Goal: Task Accomplishment & Management: Complete application form

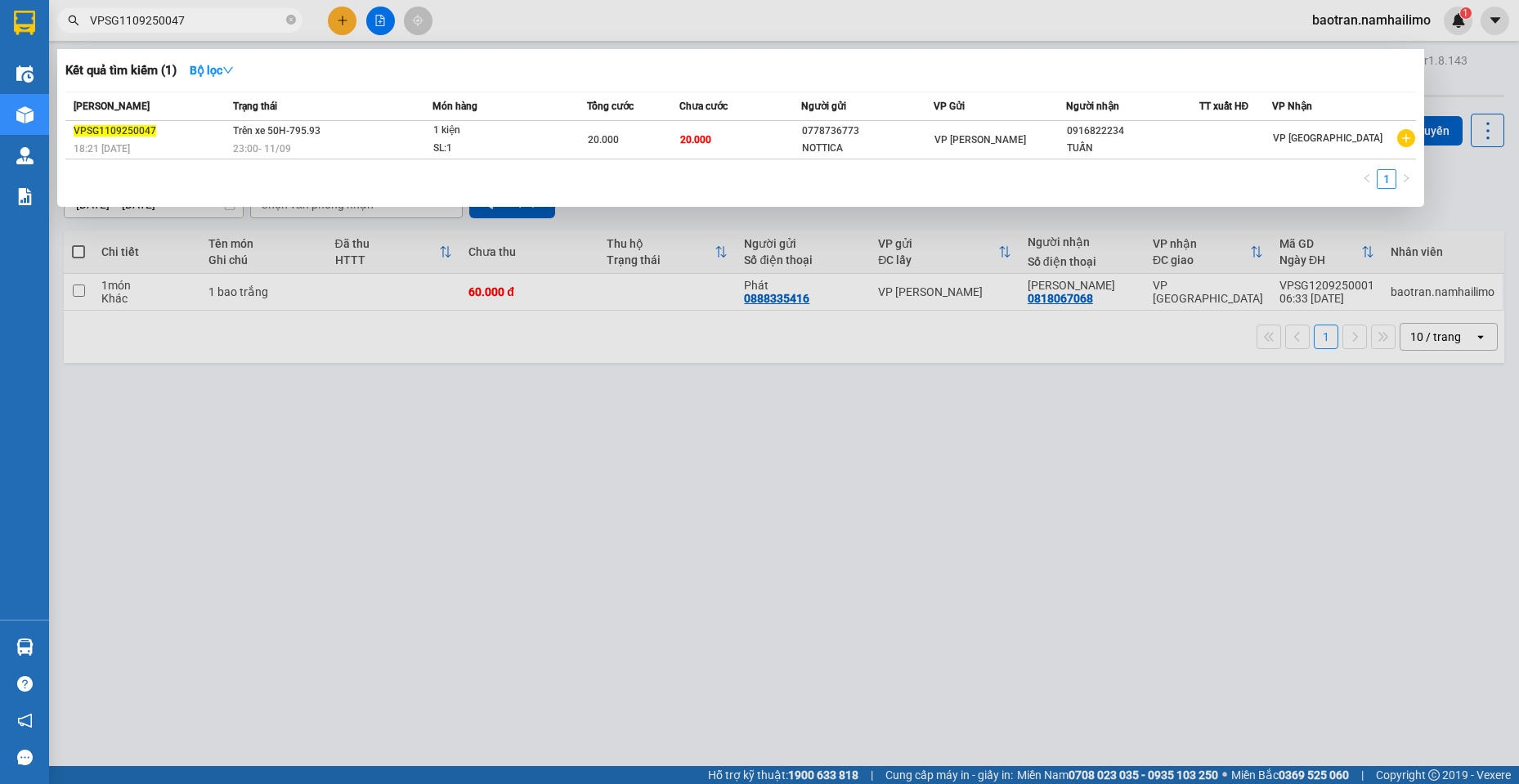
click at [270, 14] on input "VPSG1109250047" at bounding box center [186, 20] width 193 height 18
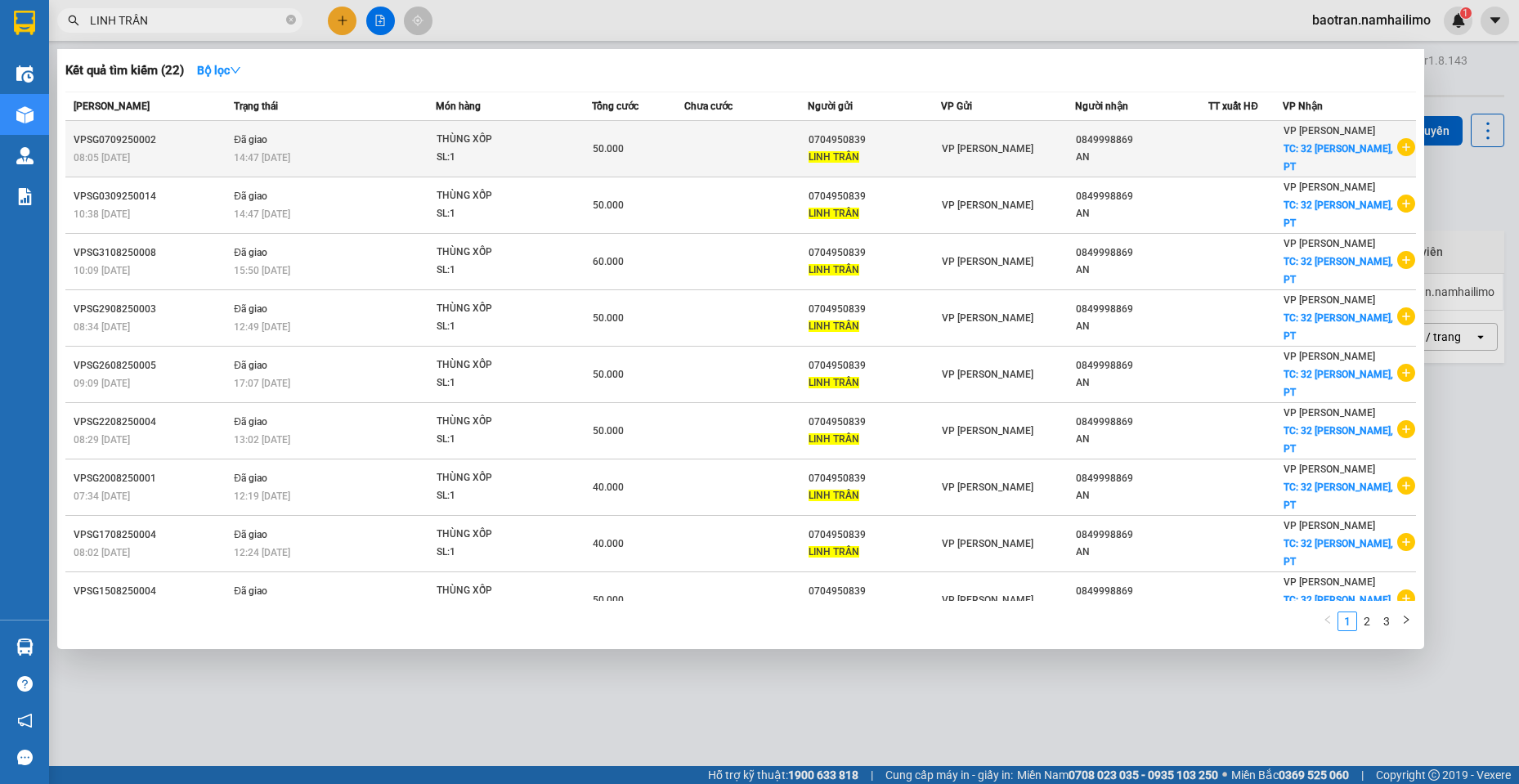
type input "LINH TRẦN"
click at [1397, 143] on icon "plus-circle" at bounding box center [1406, 147] width 18 height 18
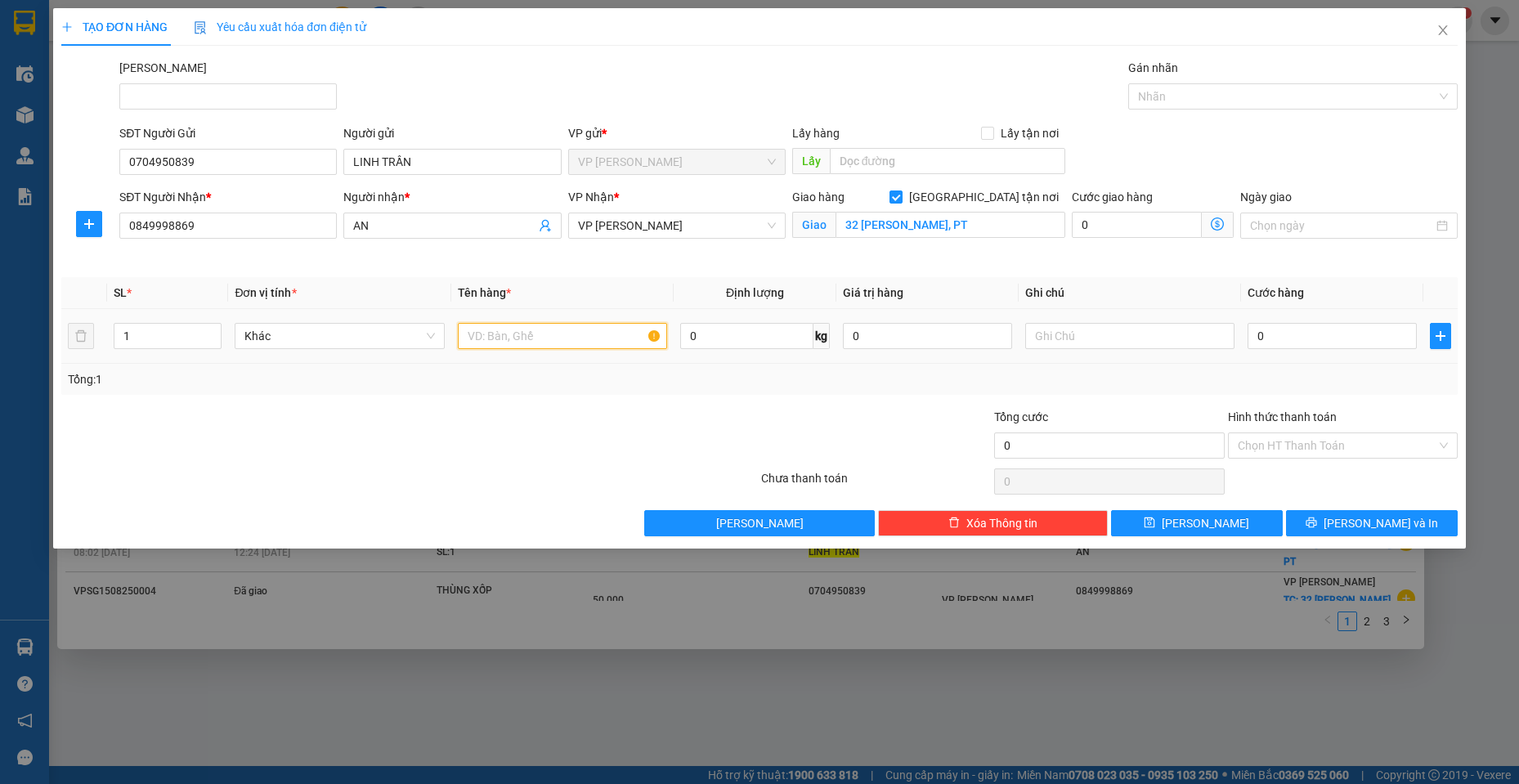
click at [502, 344] on input "text" at bounding box center [562, 336] width 210 height 26
type input "THÙNG XỐP"
click at [1299, 332] on input "0" at bounding box center [1332, 336] width 169 height 26
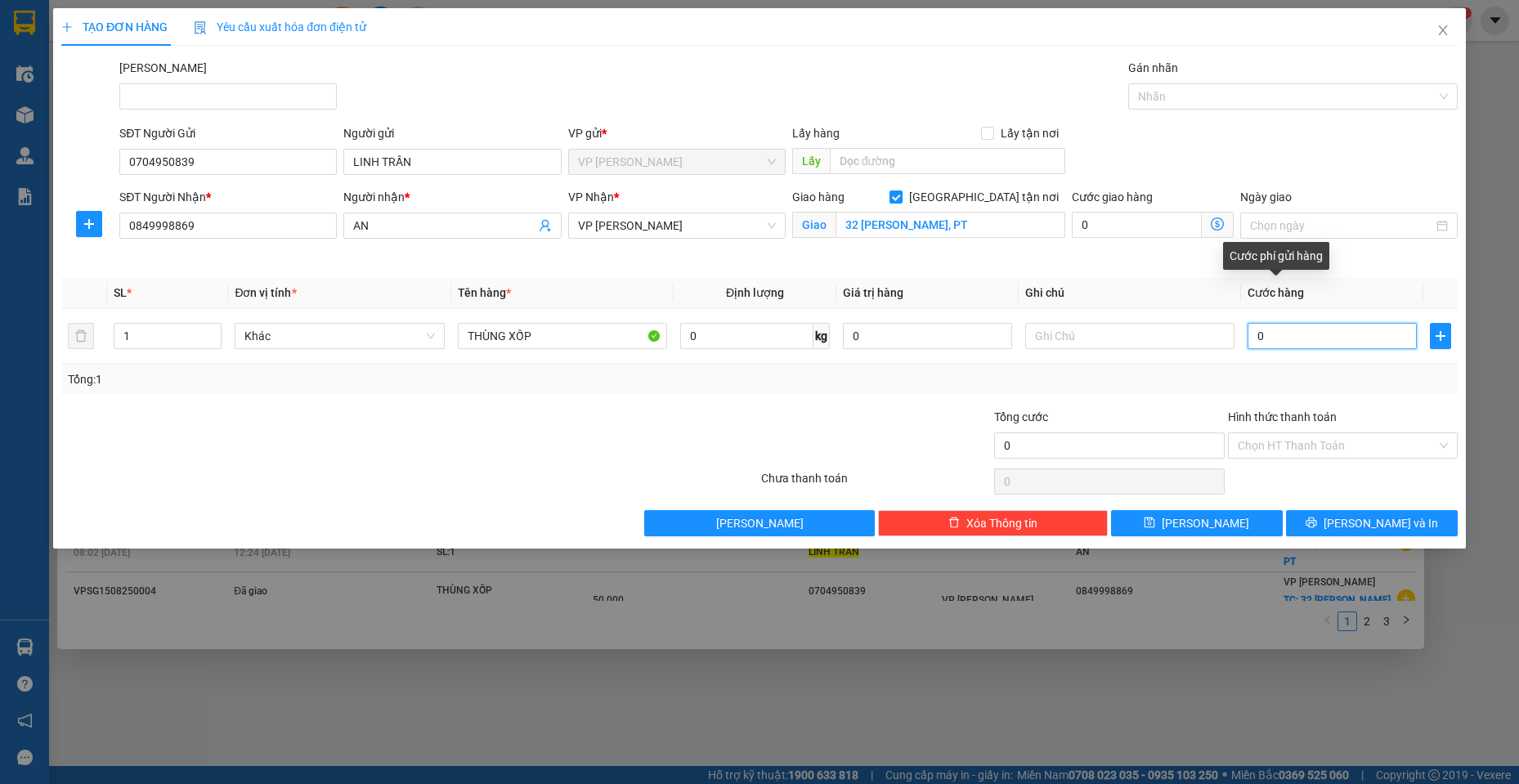
type input "5"
type input "50"
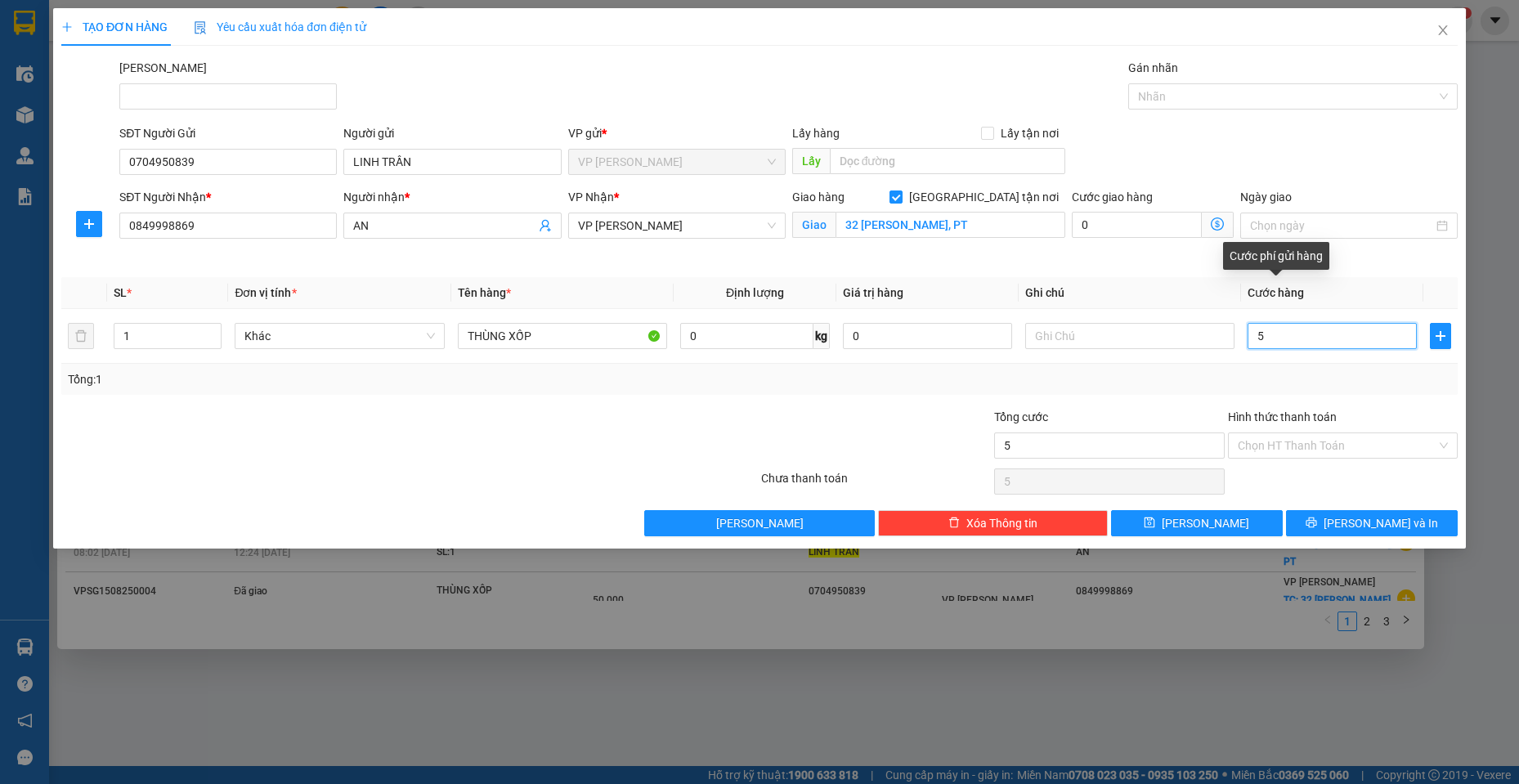
type input "50"
type input "500"
type input "5.000"
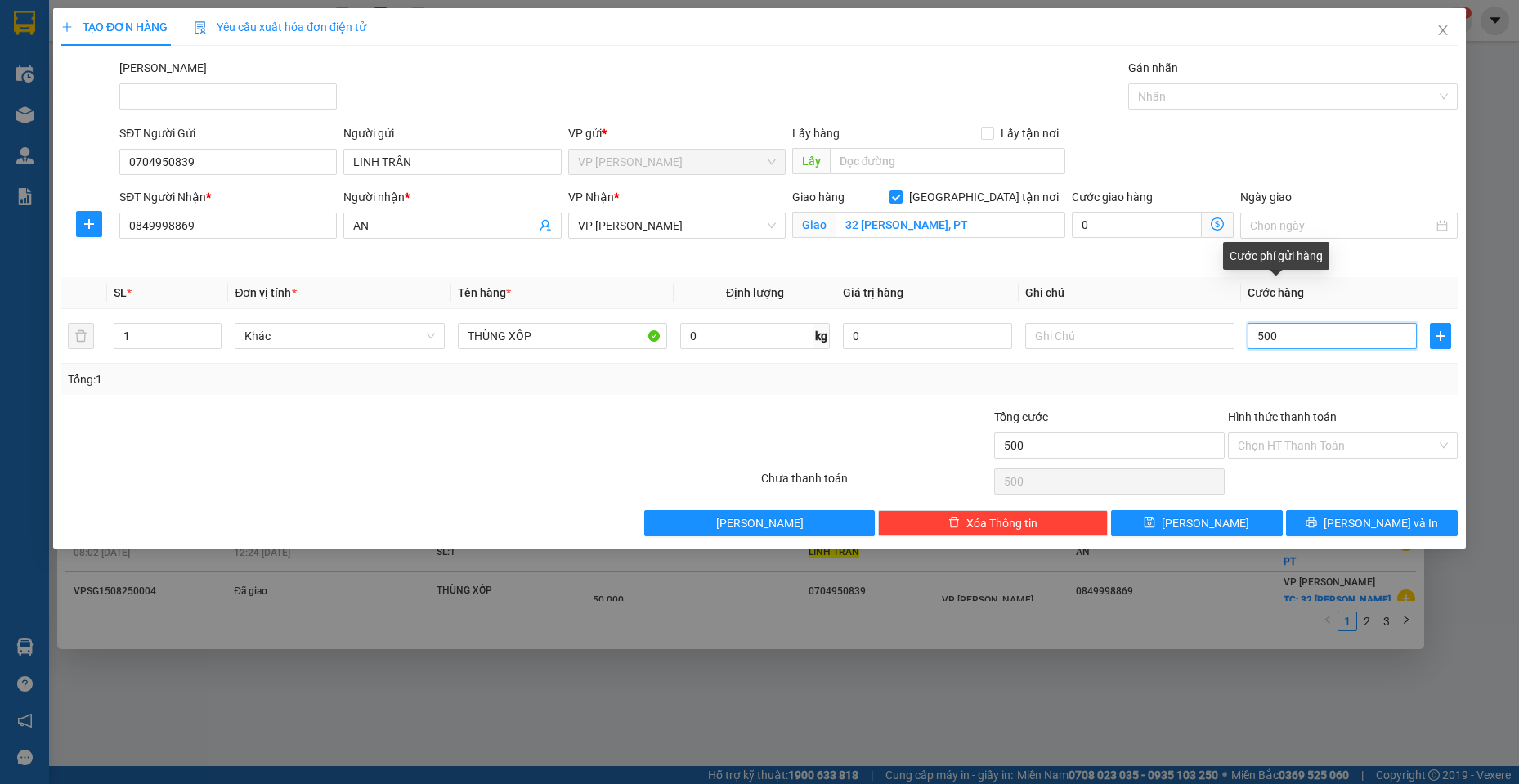
type input "5.000"
type input "50.000"
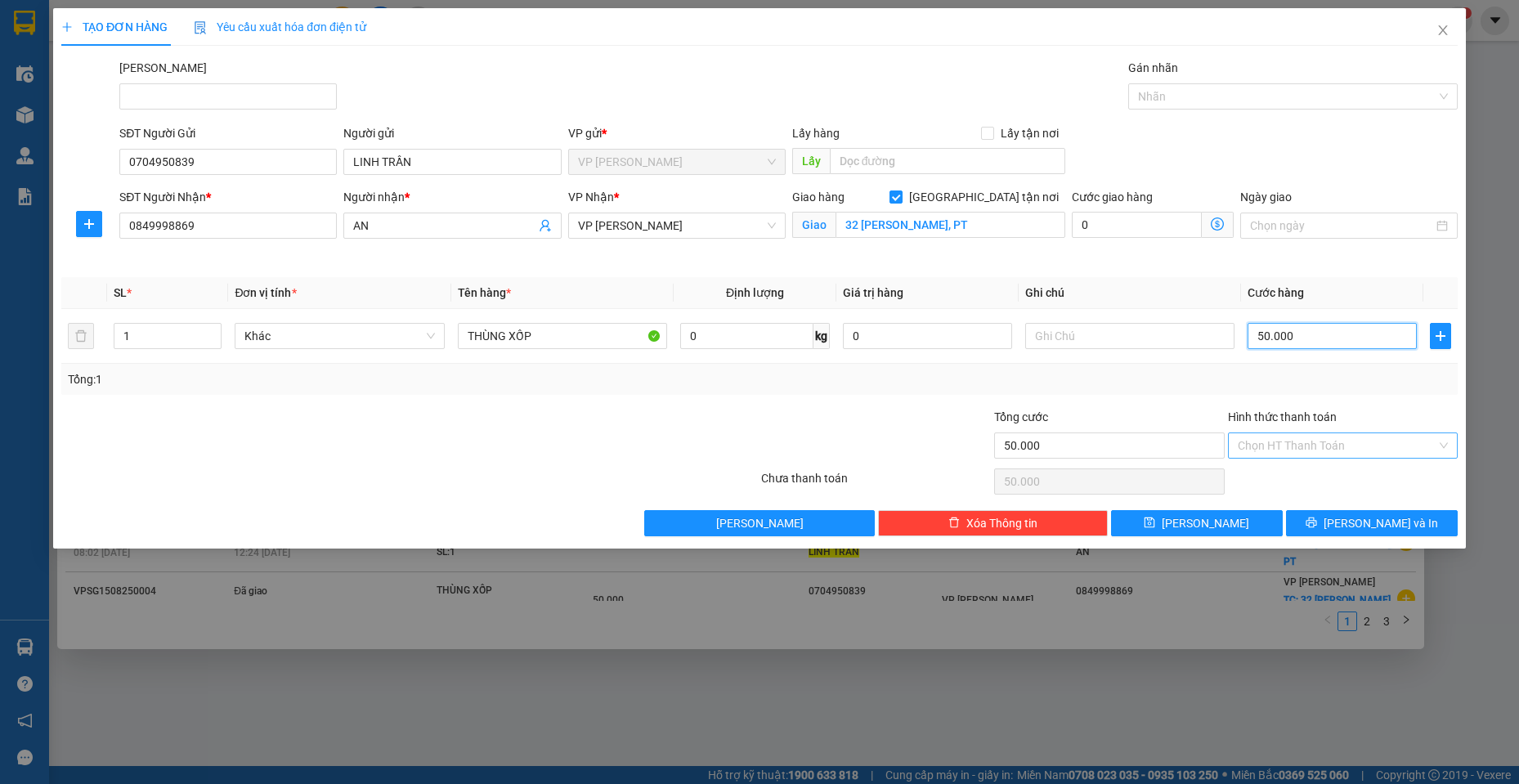
type input "50.000"
click at [1302, 455] on input "Hình thức thanh toán" at bounding box center [1337, 446] width 199 height 25
click at [1284, 477] on div "Tại văn phòng" at bounding box center [1342, 478] width 210 height 18
type input "0"
click at [1354, 517] on button "[PERSON_NAME] và In" at bounding box center [1372, 523] width 172 height 26
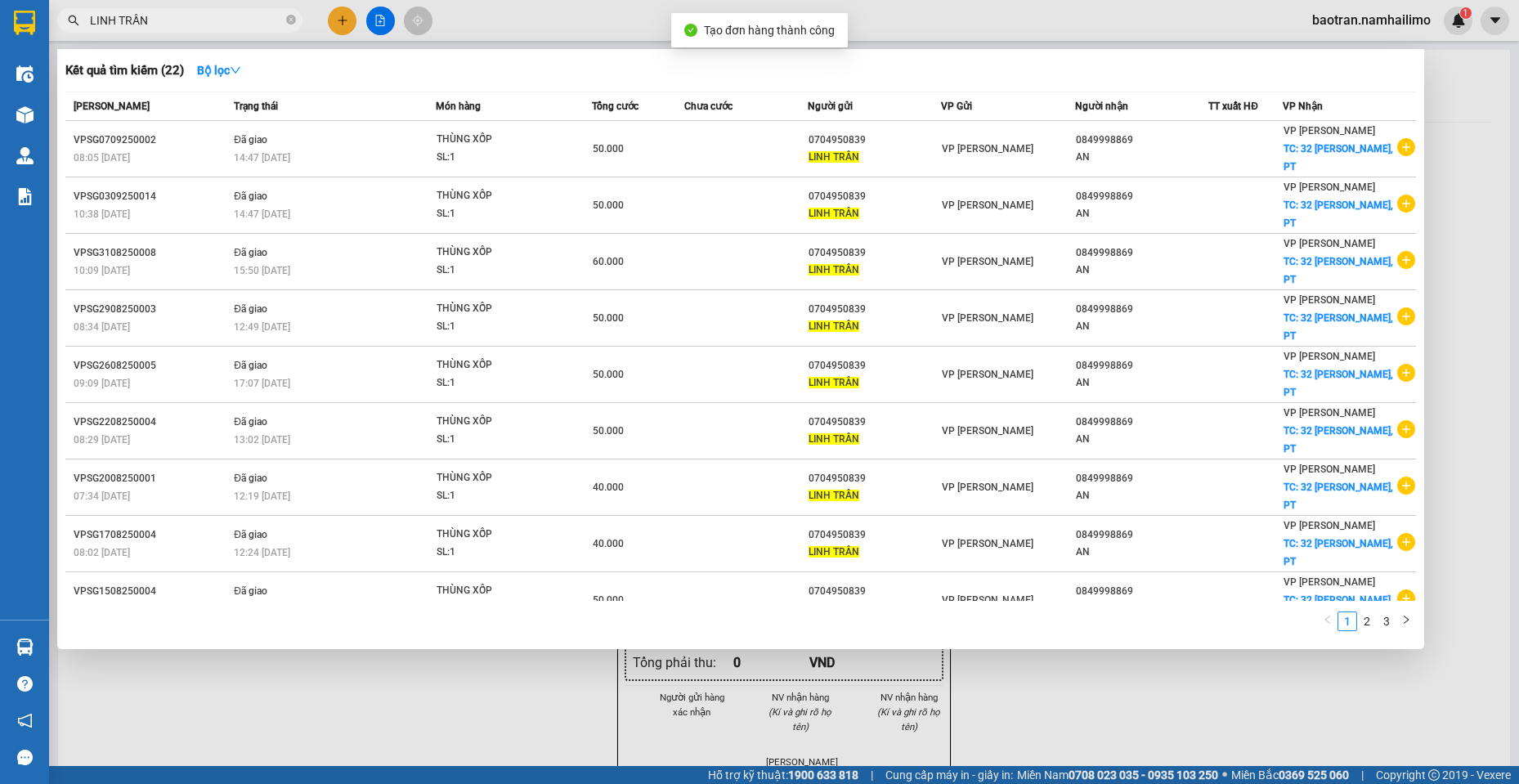
drag, startPoint x: 890, startPoint y: 688, endPoint x: 838, endPoint y: 482, distance: 212.5
click at [876, 685] on div at bounding box center [760, 392] width 1519 height 784
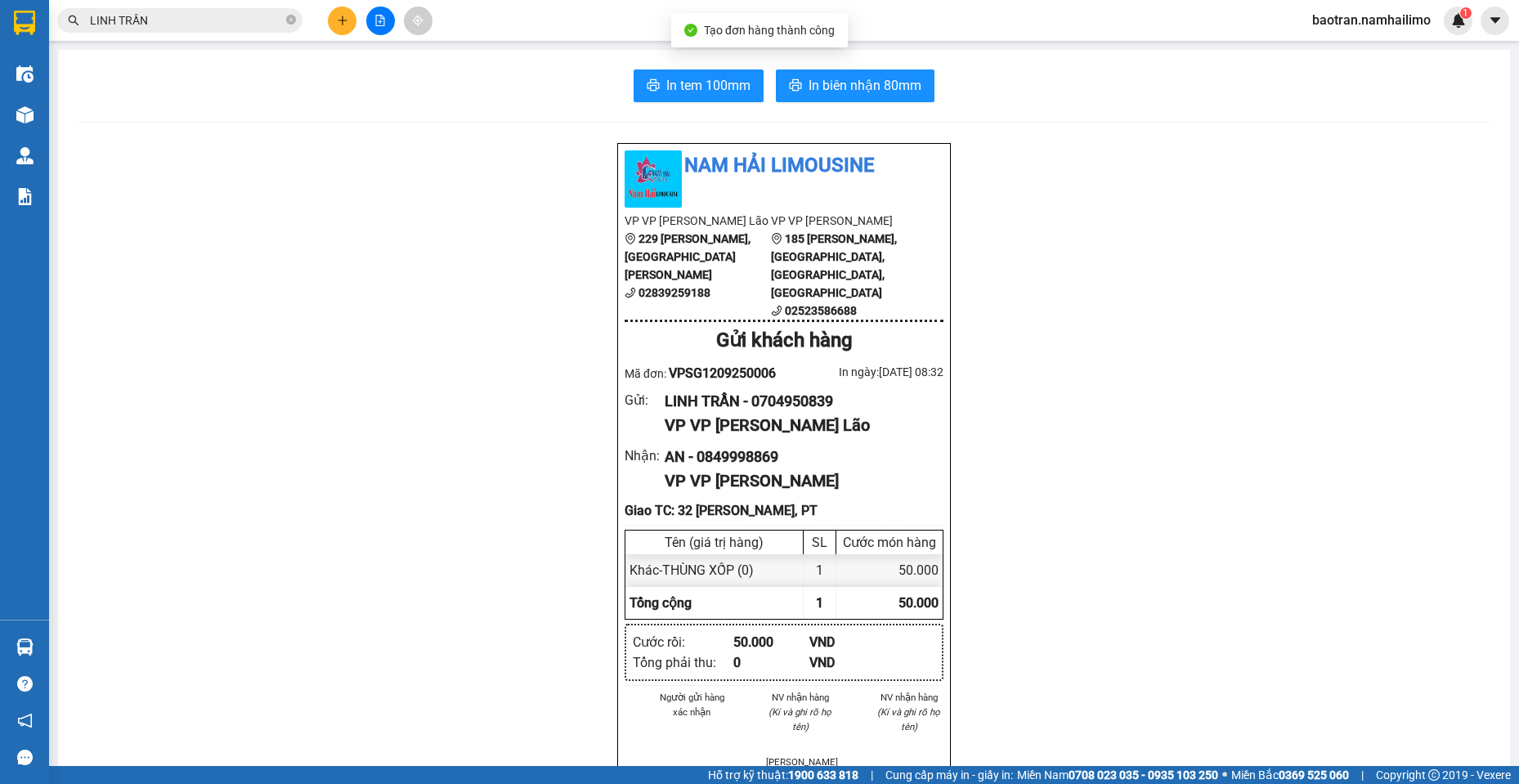
click at [848, 92] on span "In biên nhận 80mm" at bounding box center [865, 85] width 113 height 20
click at [859, 91] on span "In biên nhận 80mm" at bounding box center [865, 85] width 113 height 20
click at [802, 396] on div "LINH TRẦN - 0704950839" at bounding box center [797, 401] width 266 height 23
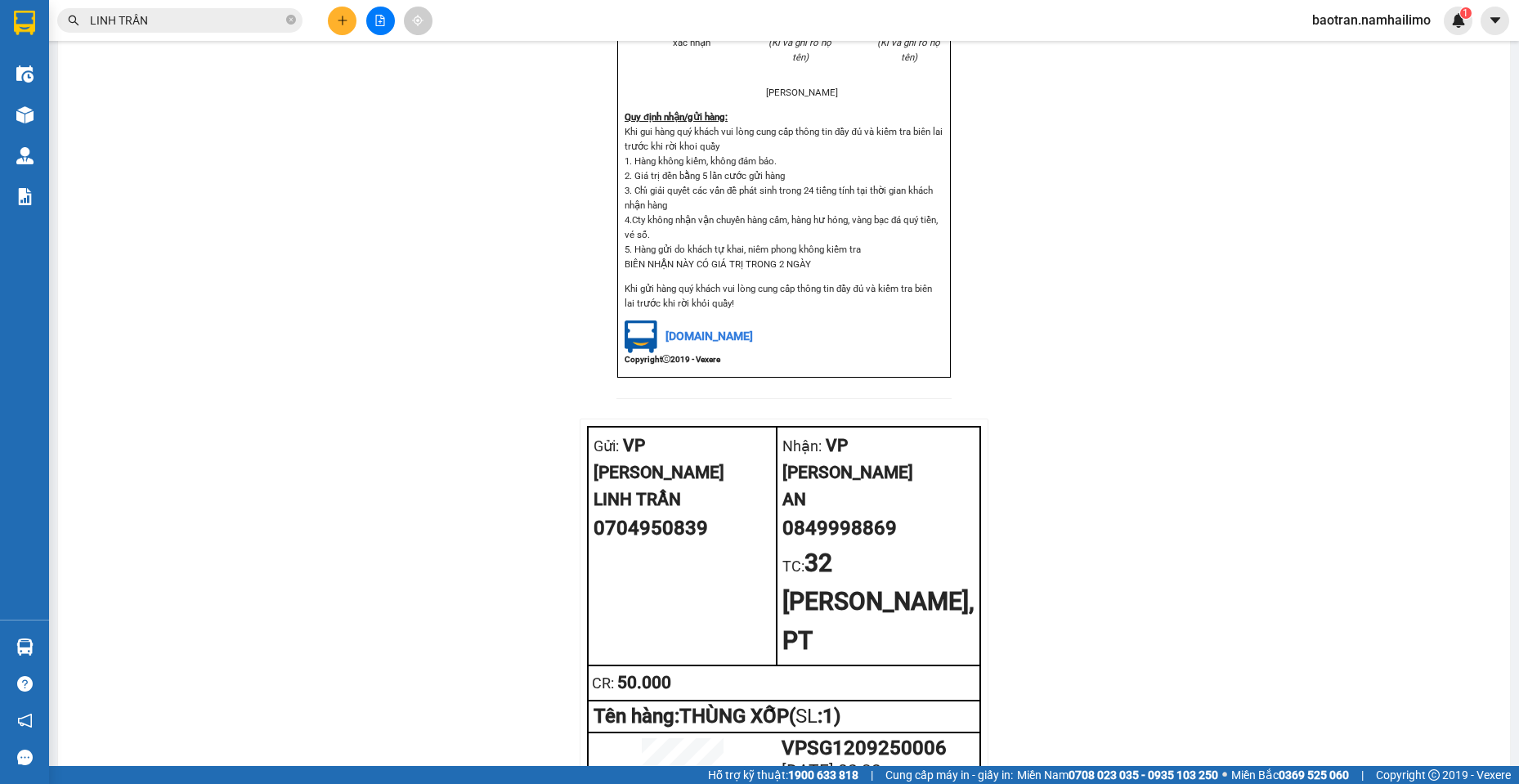
scroll to position [588, 0]
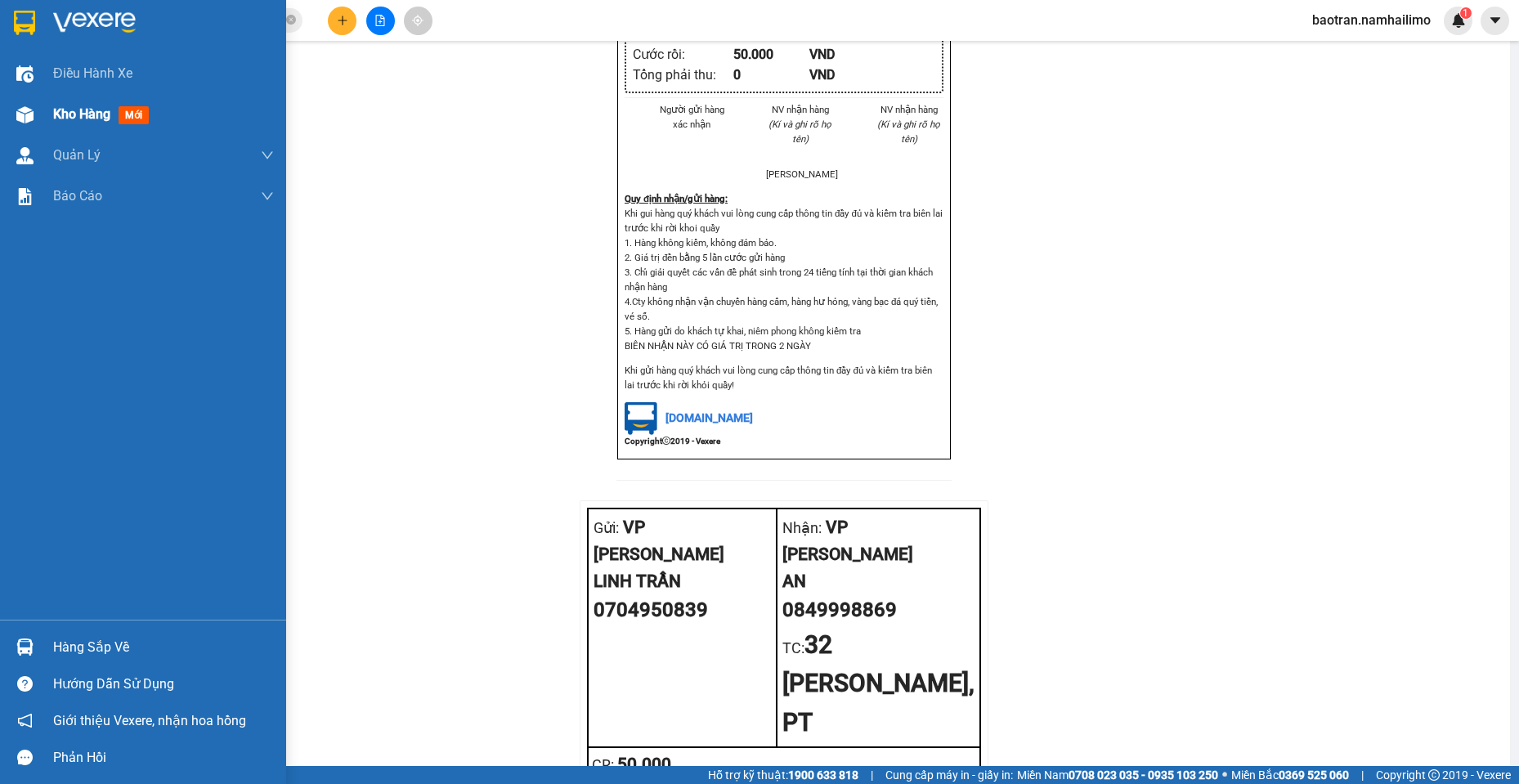
drag, startPoint x: 62, startPoint y: 126, endPoint x: 143, endPoint y: 17, distance: 135.8
click at [65, 128] on div "Kho hàng mới" at bounding box center [164, 114] width 221 height 41
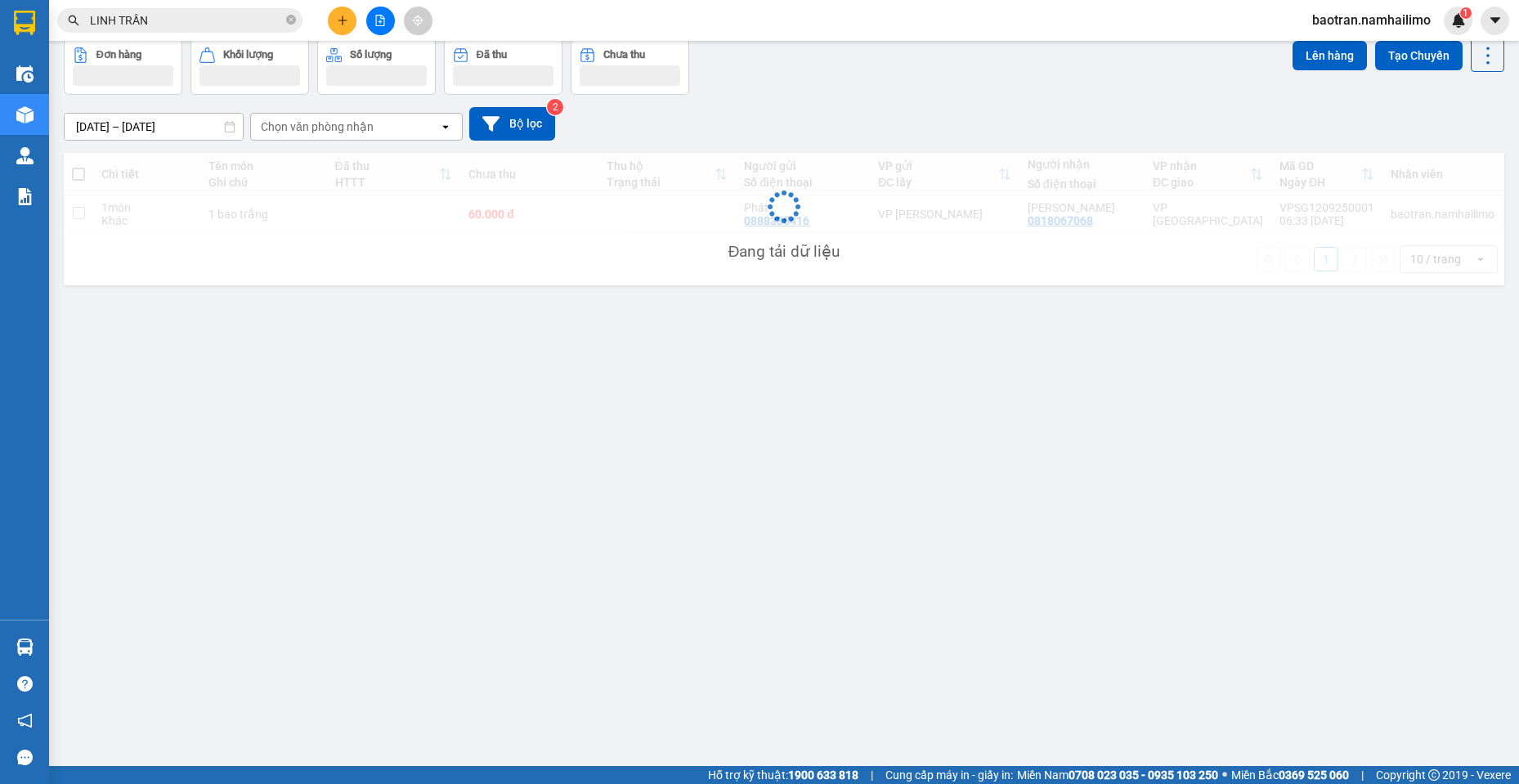
scroll to position [75, 0]
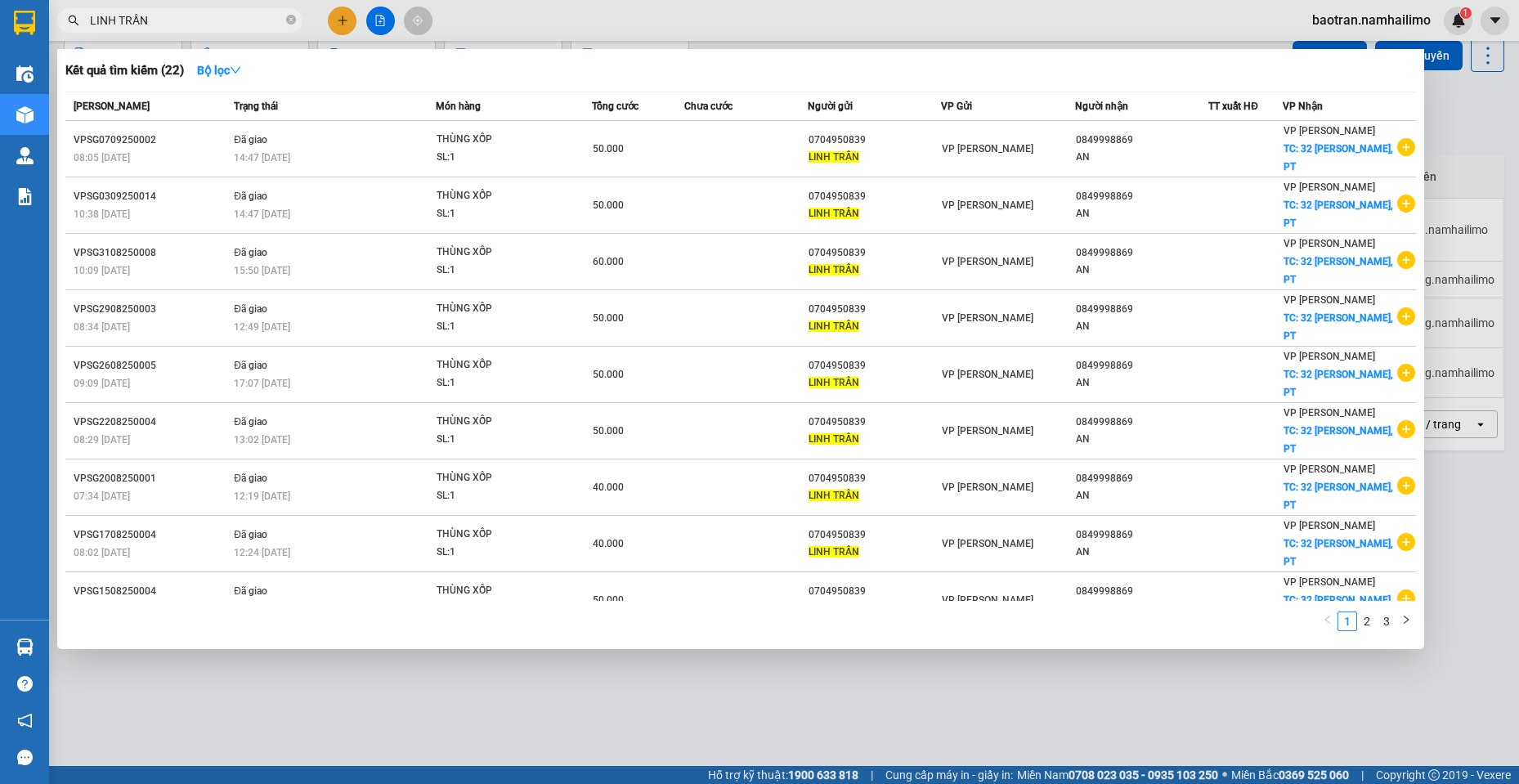
click at [189, 25] on input "LINH TRẦN" at bounding box center [186, 20] width 193 height 18
click at [186, 24] on input "LINH TRẦN" at bounding box center [186, 20] width 193 height 18
type input "L"
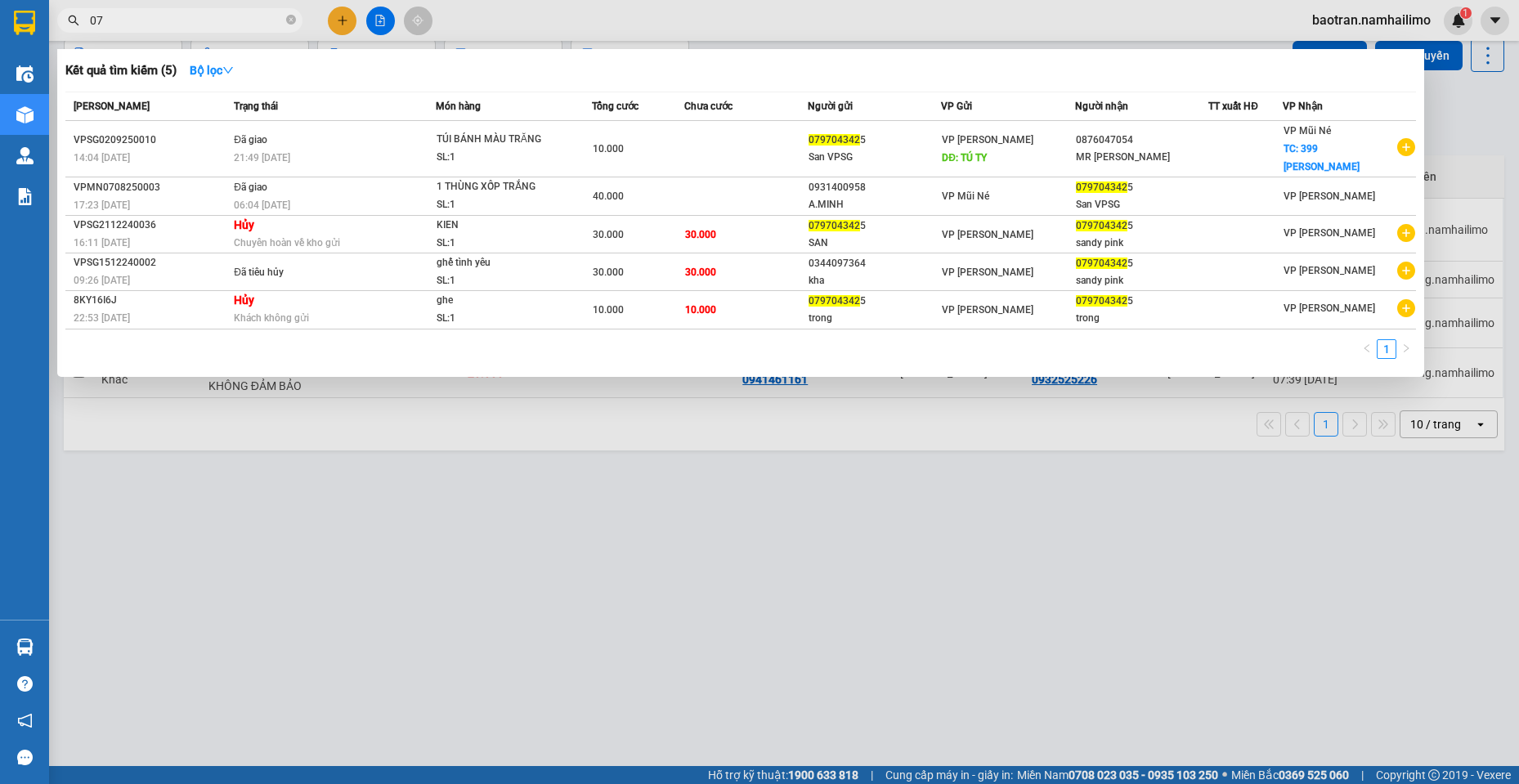
type input "0"
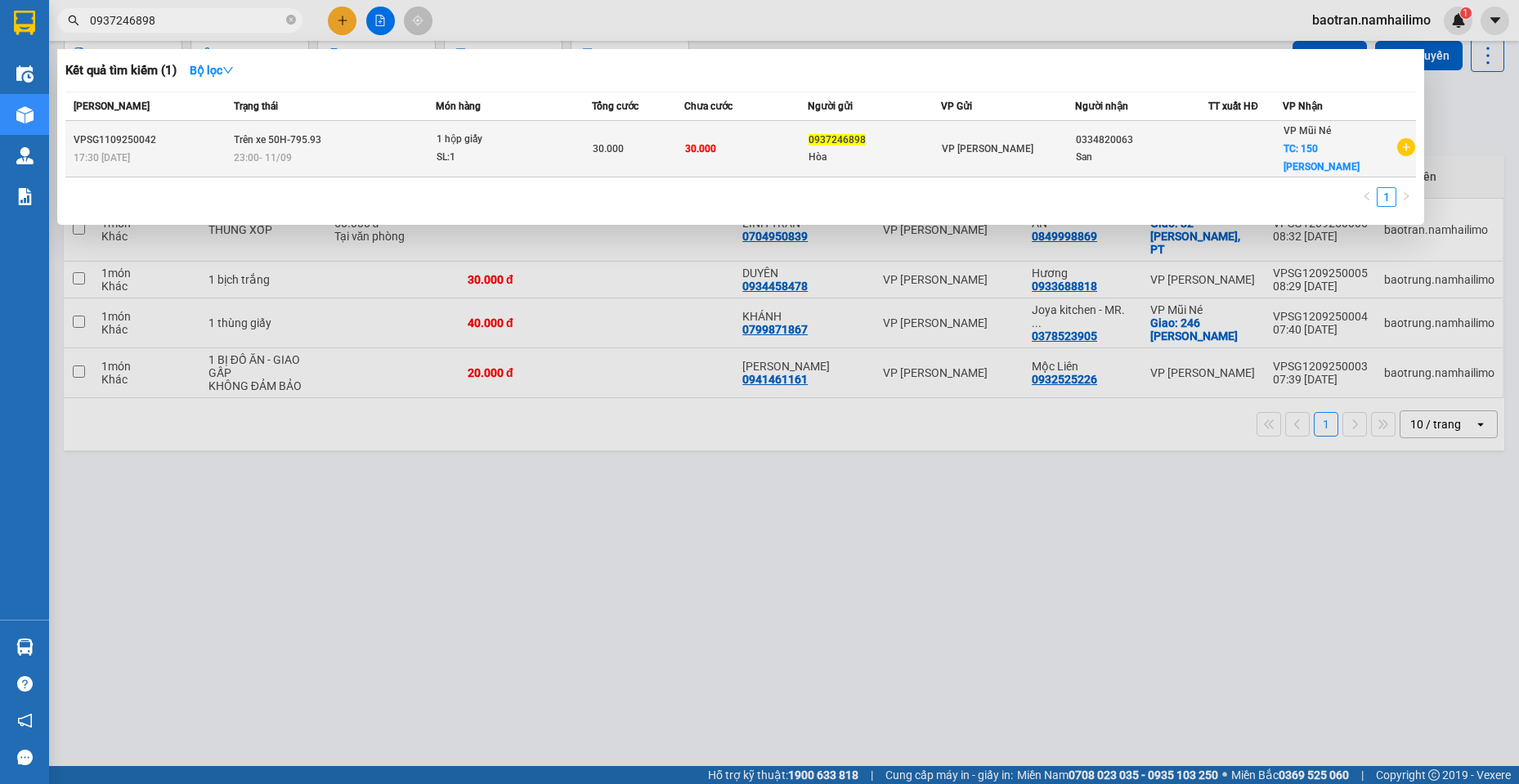
type input "0937246898"
click at [985, 166] on td "VP [PERSON_NAME]" at bounding box center [1007, 149] width 133 height 56
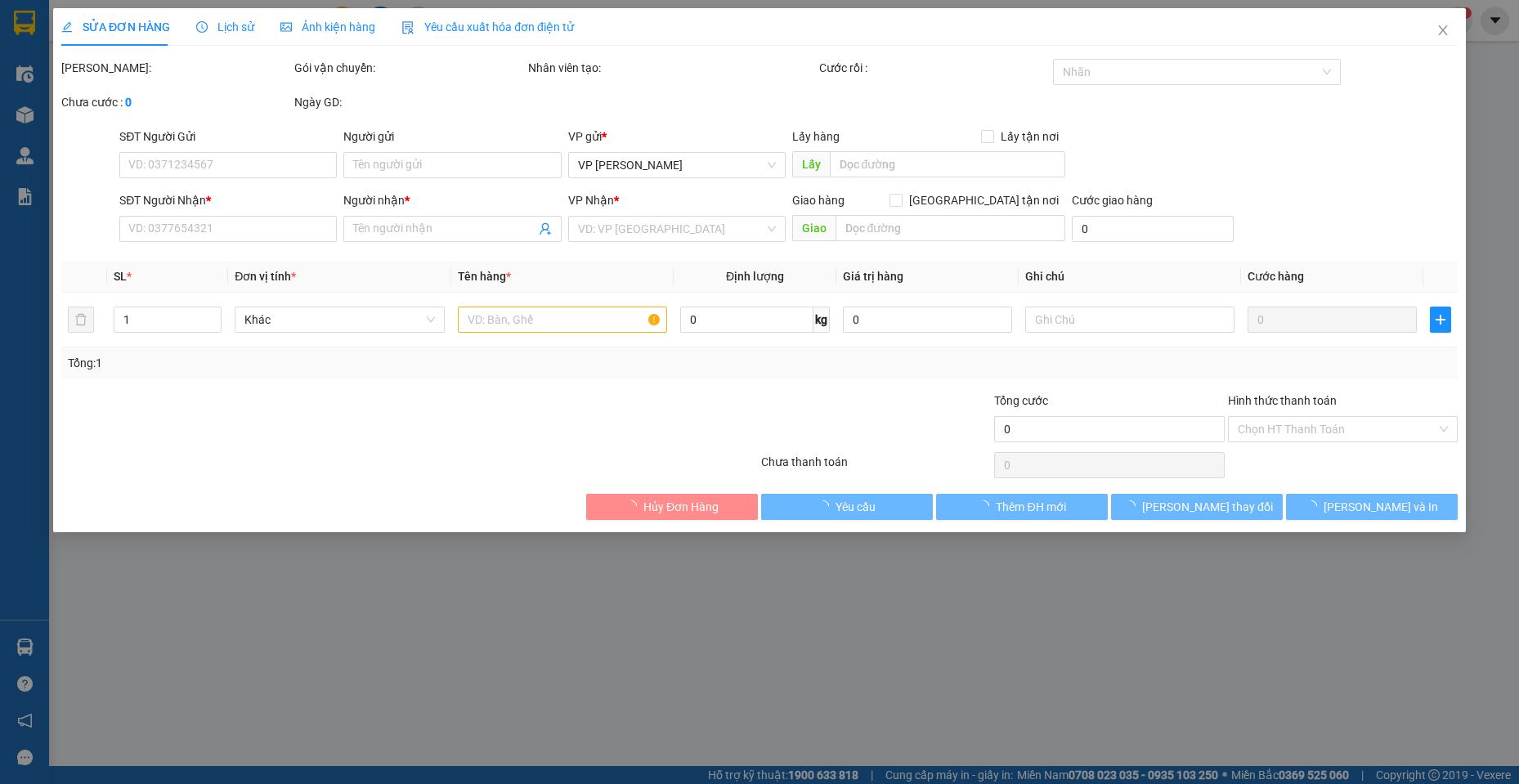
type input "0937246898"
type input "Hòa"
type input "0334820063"
type input "San"
checkbox input "true"
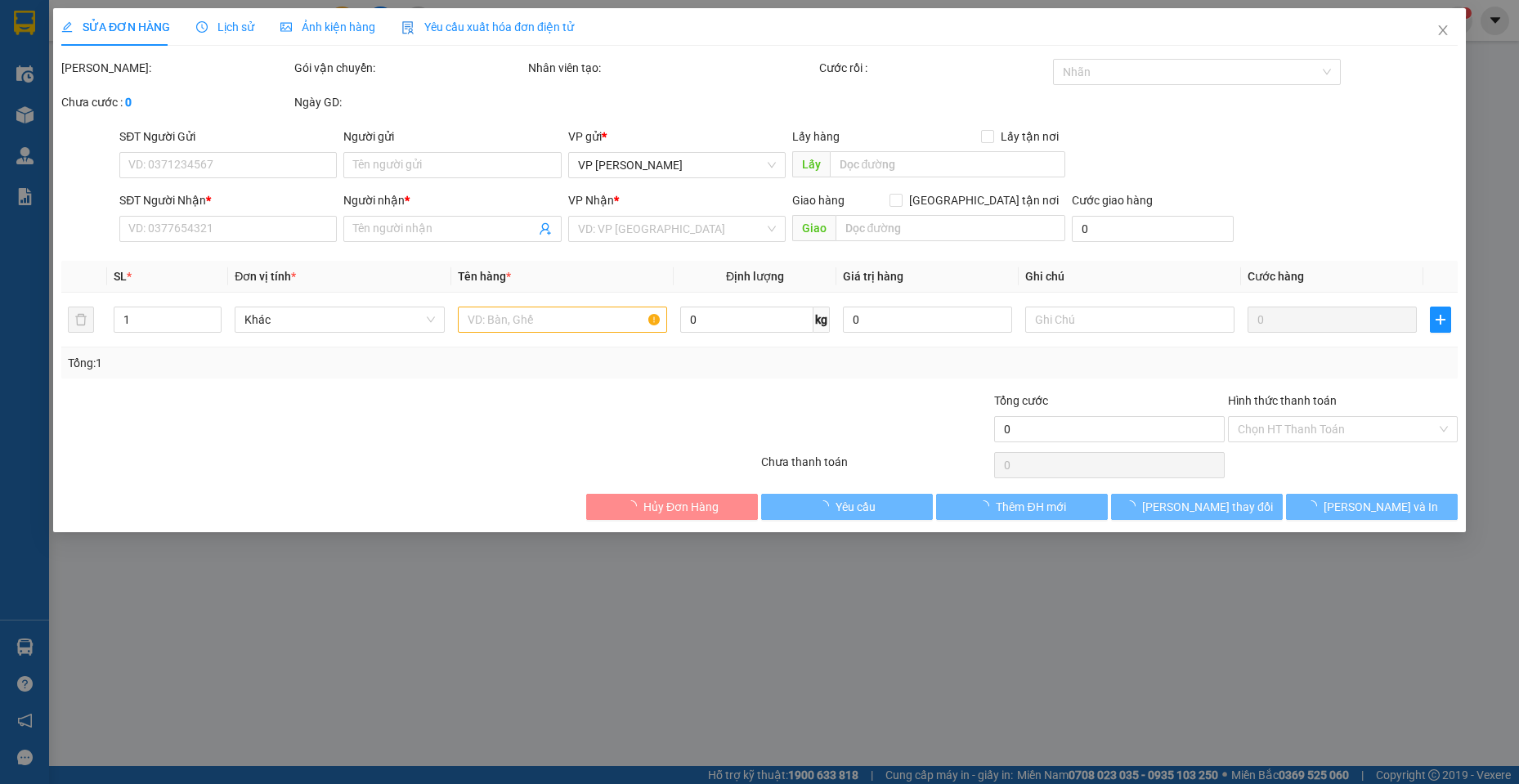
type input "150 [PERSON_NAME]"
type input "30.000"
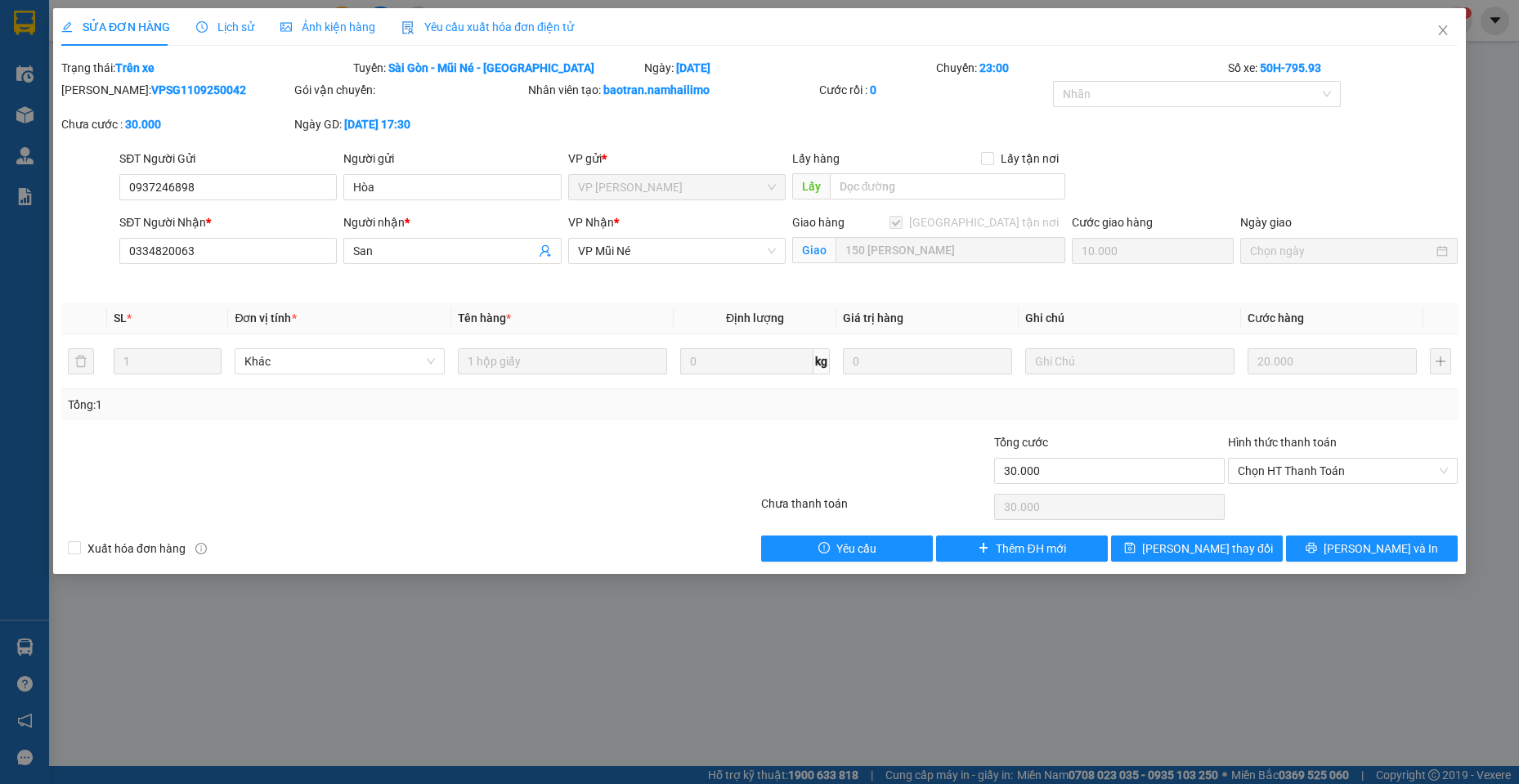
click at [151, 96] on b "VPSG1109250042" at bounding box center [199, 90] width 95 height 13
copy div "[PERSON_NAME]: VPSG1109250042"
click at [1360, 200] on div "SĐT Người Gửi 0937246898 Người gửi Hòa VP gửi * VP [PERSON_NAME] Lão Lấy hàng L…" at bounding box center [788, 178] width 1345 height 57
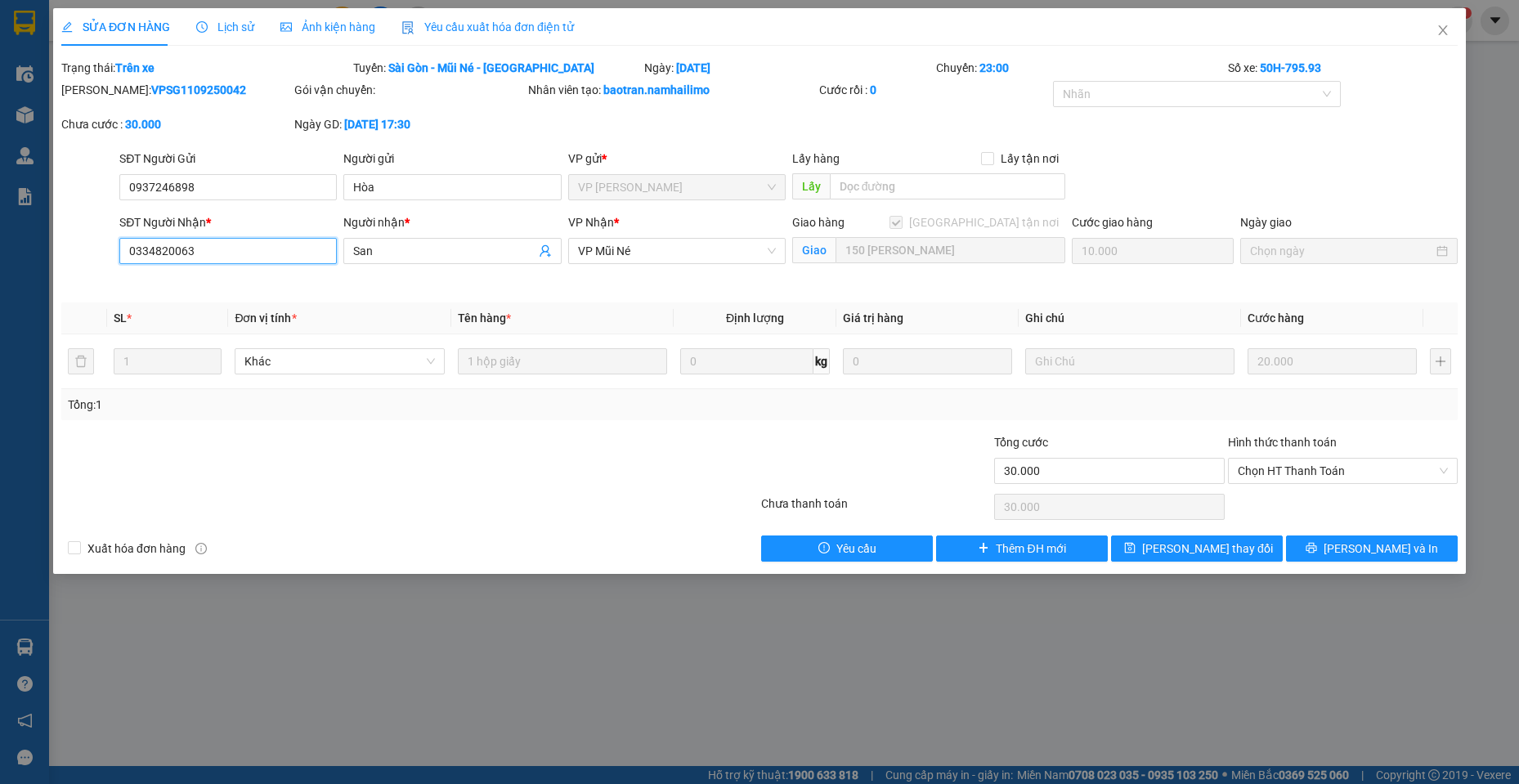
click at [183, 255] on input "0334820063" at bounding box center [228, 251] width 217 height 26
click at [127, 477] on div at bounding box center [293, 462] width 467 height 57
click at [1416, 570] on div "SỬA ĐƠN HÀNG Lịch sử Ảnh kiện hàng Yêu cầu xuất hóa đơn điện tử Total Paid Fee …" at bounding box center [760, 291] width 1413 height 566
click at [1417, 544] on button "[PERSON_NAME] và In" at bounding box center [1372, 549] width 172 height 26
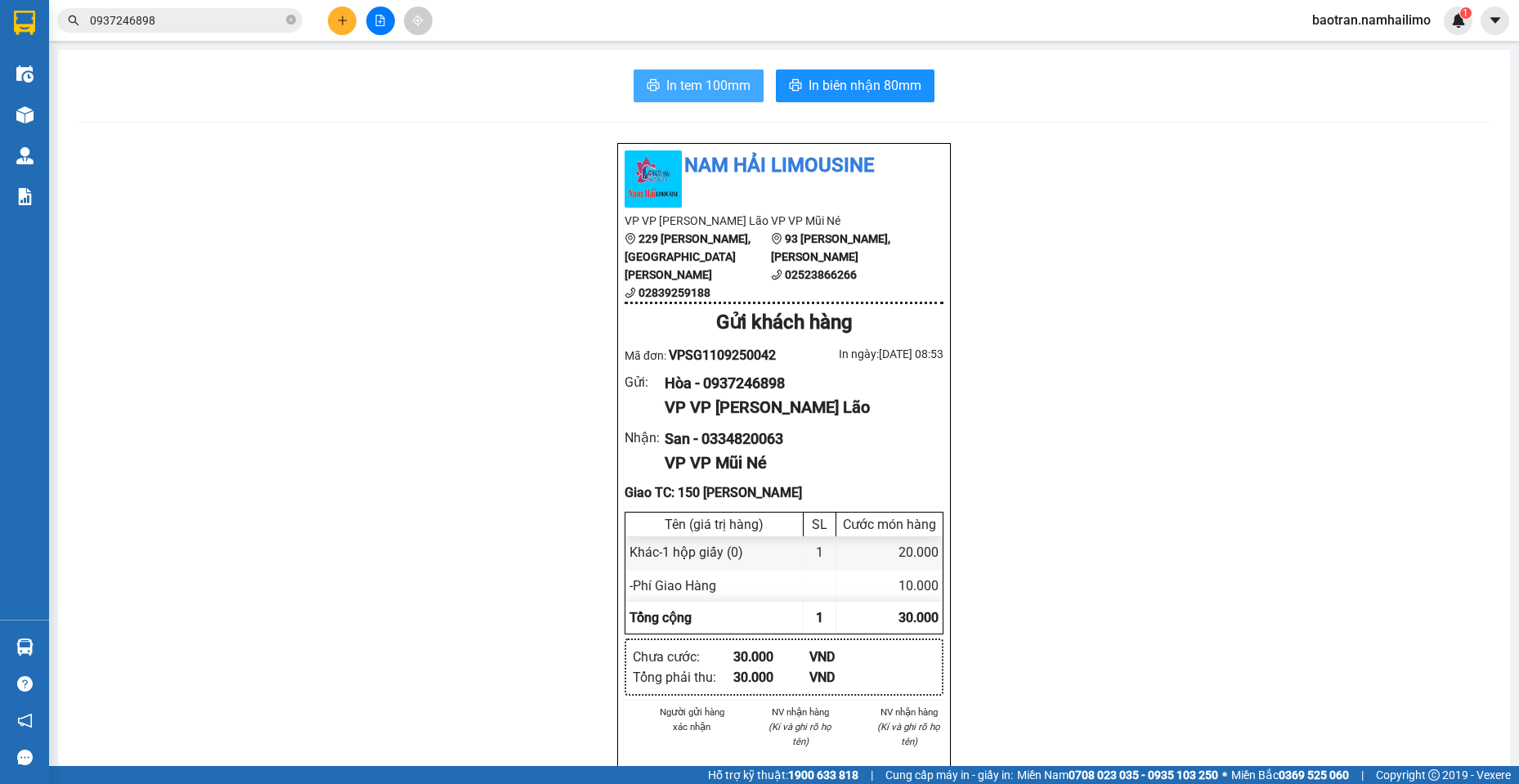
click at [716, 85] on span "In tem 100mm" at bounding box center [708, 85] width 84 height 20
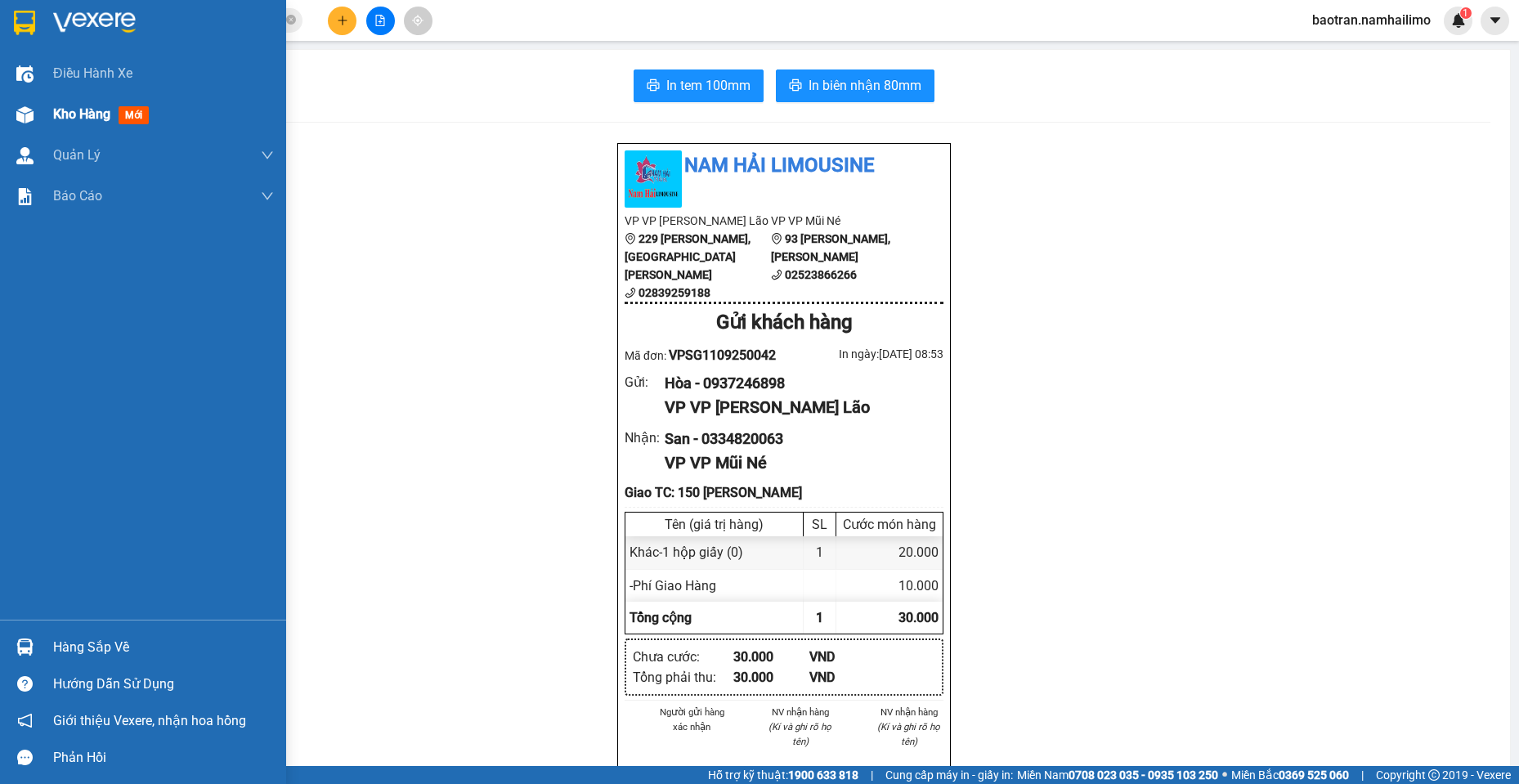
click at [21, 114] on img at bounding box center [25, 114] width 17 height 17
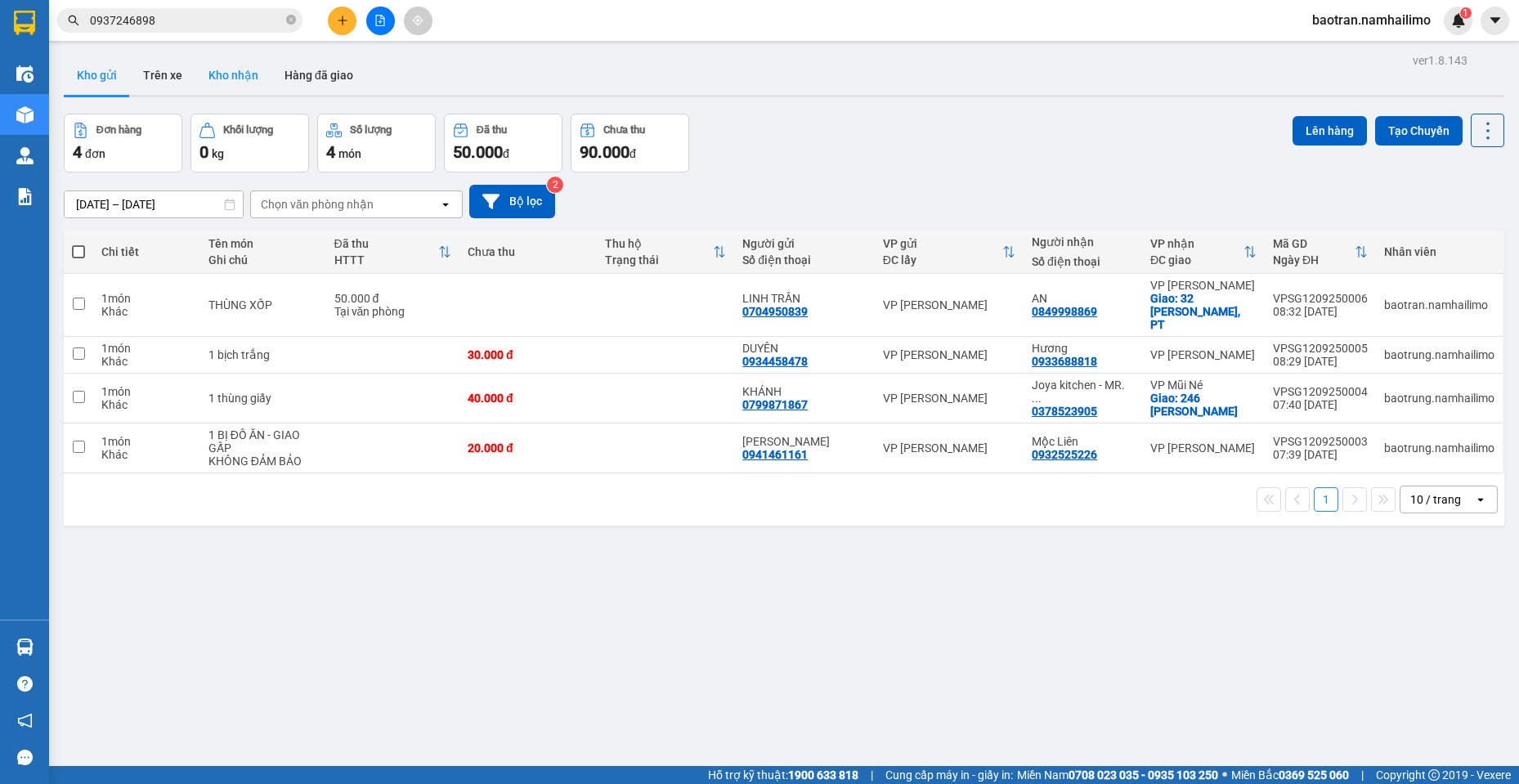
click at [228, 83] on button "Kho nhận" at bounding box center [233, 75] width 76 height 39
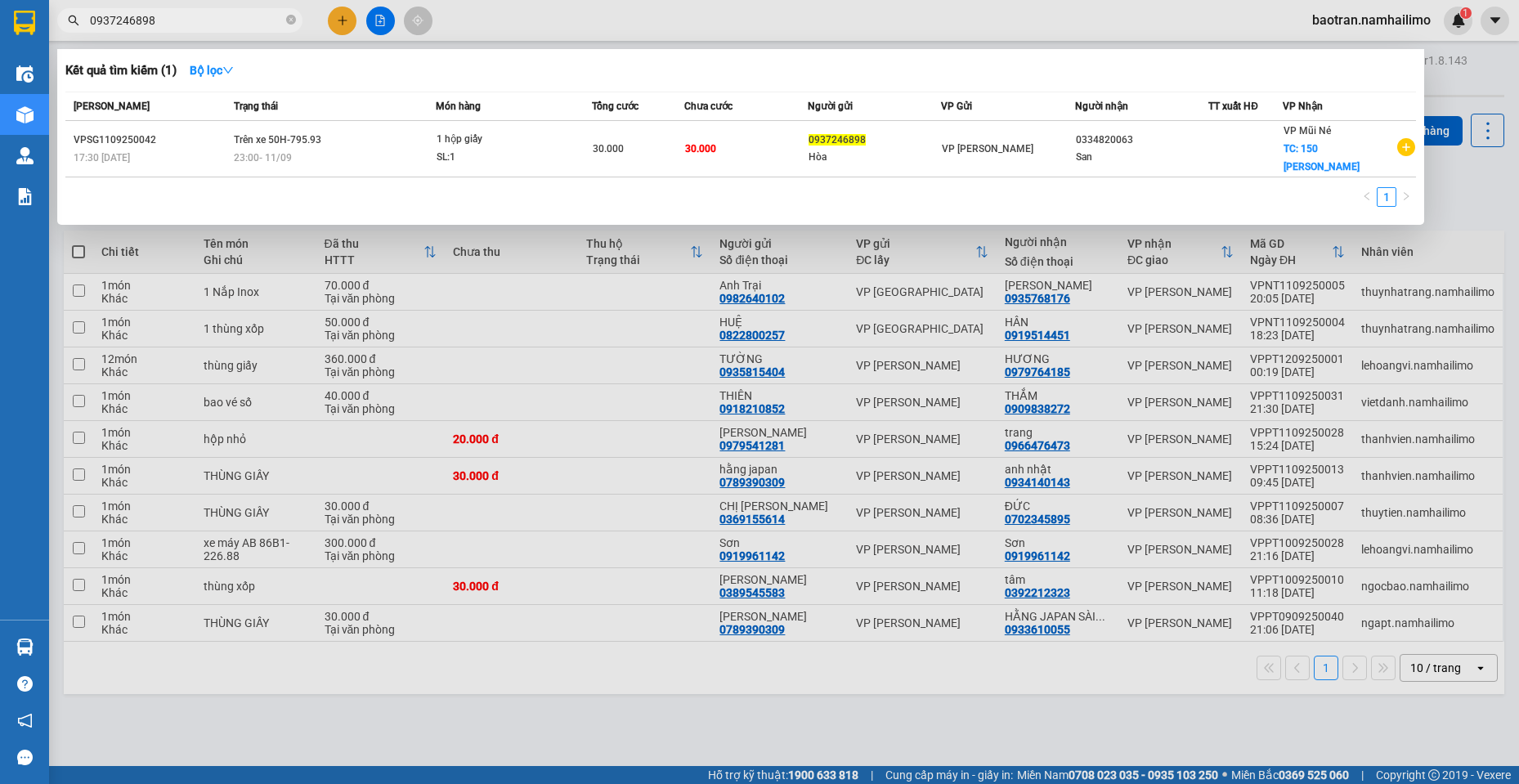
click at [213, 20] on input "0937246898" at bounding box center [186, 20] width 193 height 18
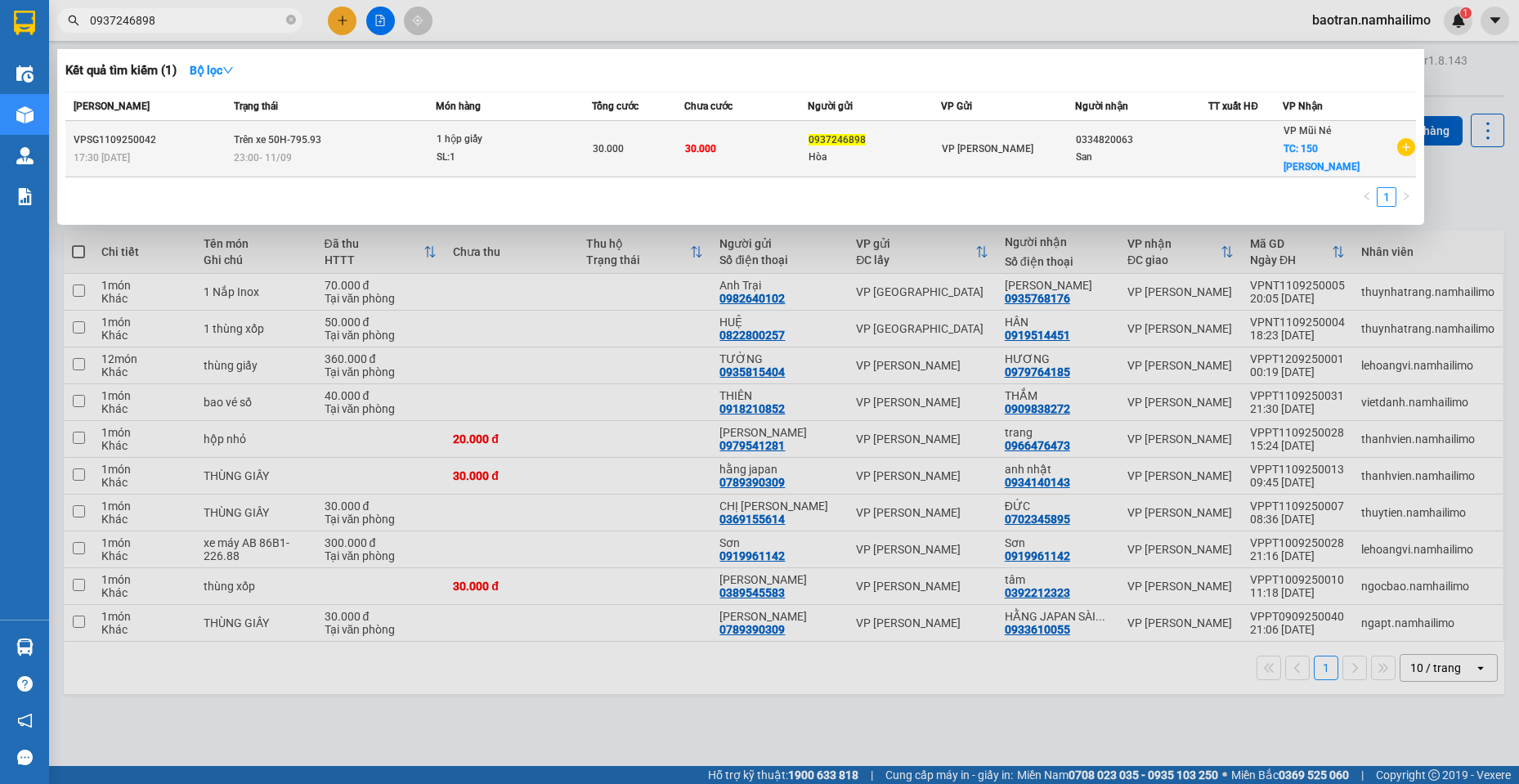
click at [576, 160] on span "1 hộp giấy SL: 1" at bounding box center [513, 148] width 155 height 35
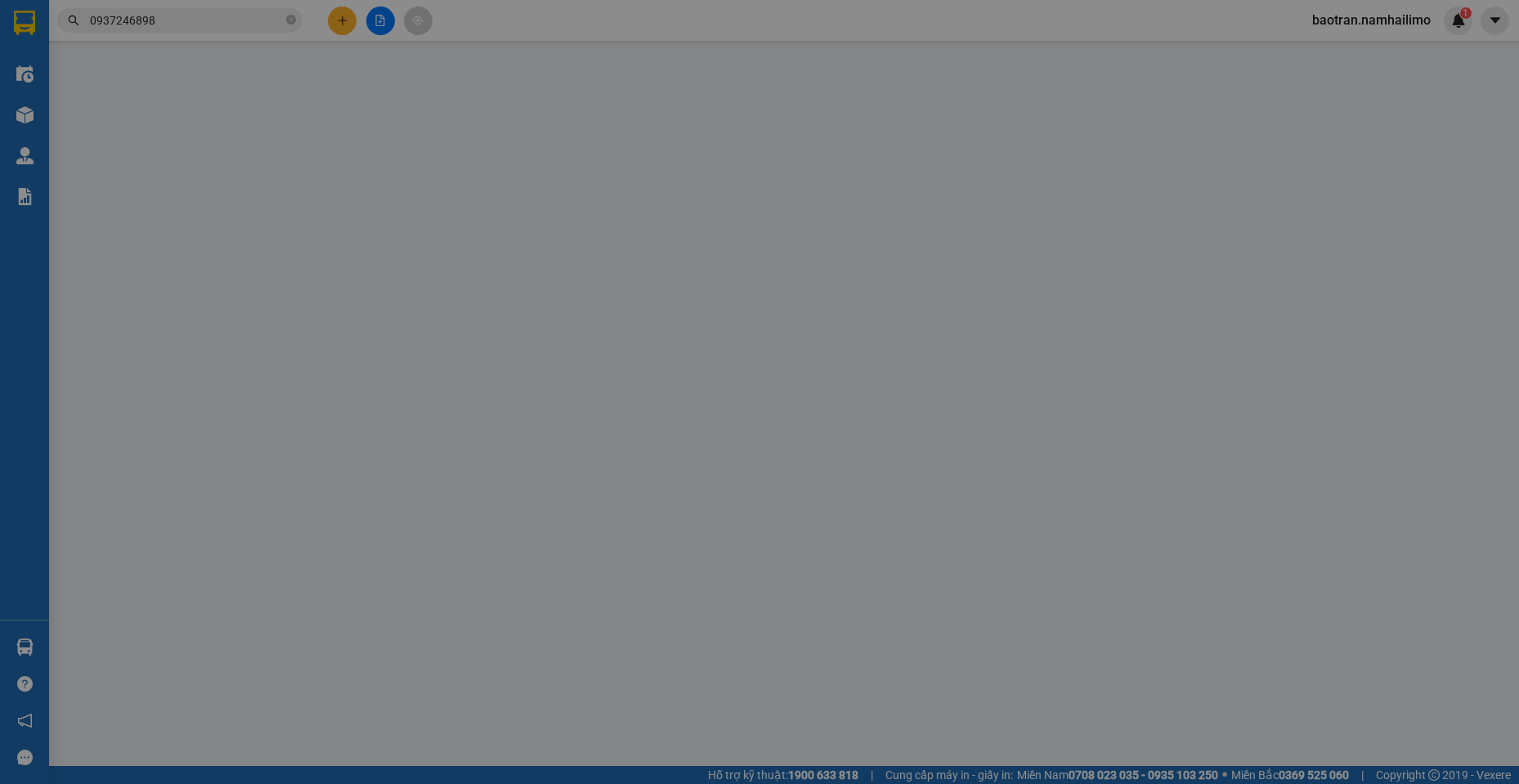
type input "0937246898"
type input "Hòa"
type input "0334820063"
type input "San"
checkbox input "true"
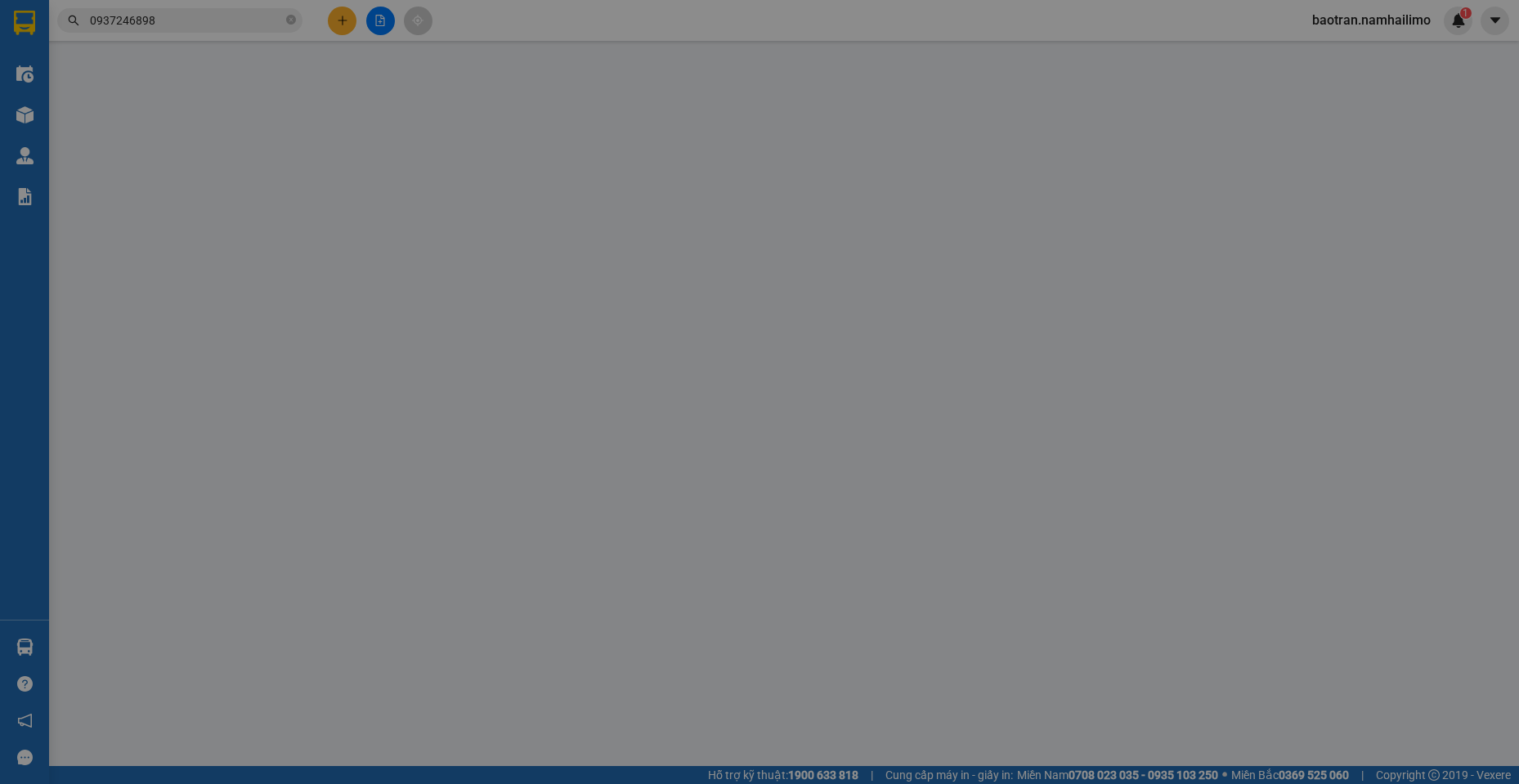
type input "150 [PERSON_NAME]"
type input "30.000"
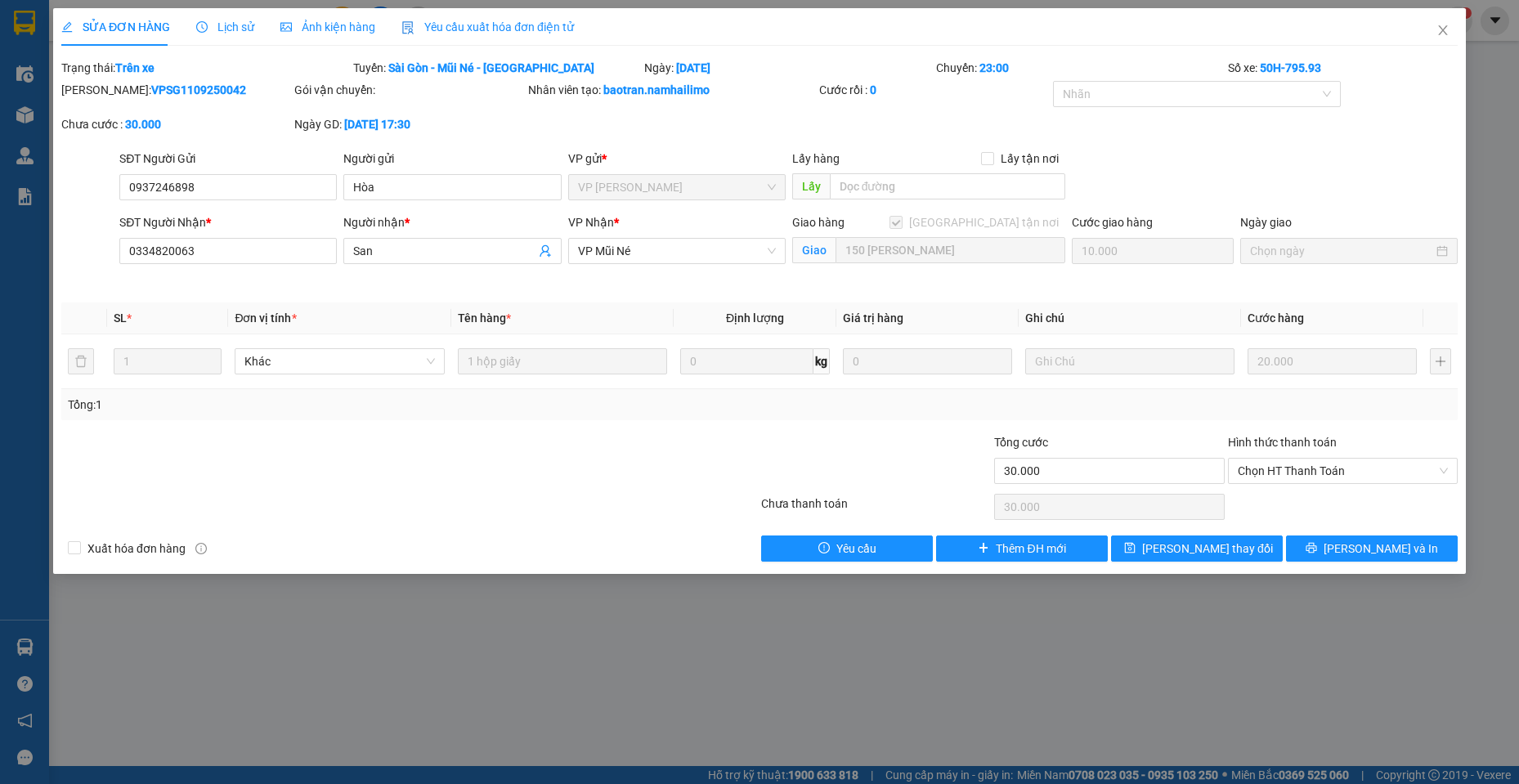
click at [159, 83] on b "VPSG1109250042" at bounding box center [199, 90] width 95 height 13
copy div "[PERSON_NAME]: VPSG1109250042"
